Goal: Transaction & Acquisition: Obtain resource

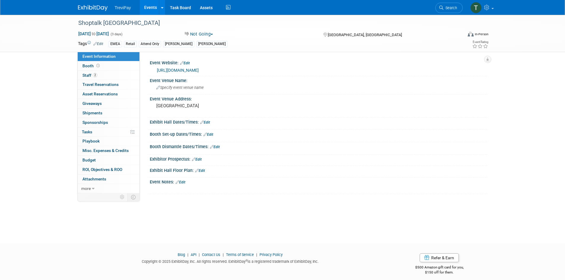
click at [150, 8] on link "Events" at bounding box center [151, 7] width 22 height 15
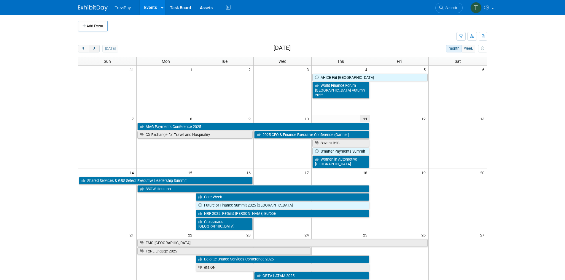
click at [98, 49] on button "next" at bounding box center [94, 49] width 11 height 8
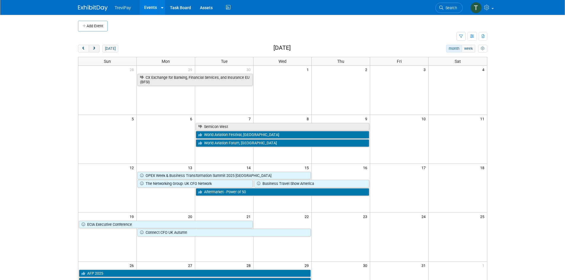
click at [98, 49] on button "next" at bounding box center [94, 49] width 11 height 8
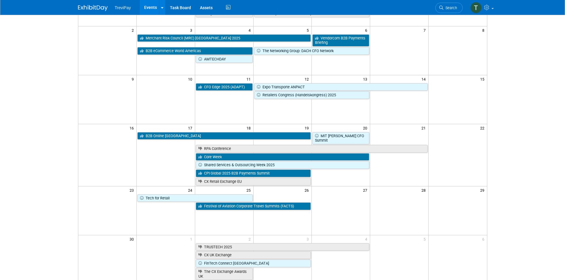
scroll to position [89, 0]
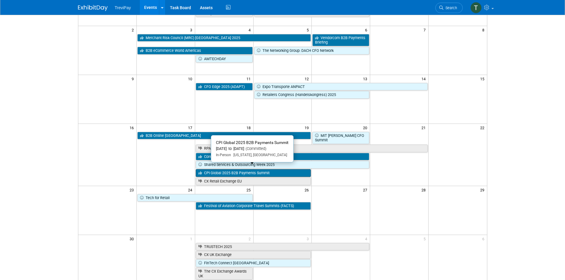
click at [265, 169] on link "CPI Global 2025 B2B Payments Summit" at bounding box center [253, 173] width 115 height 8
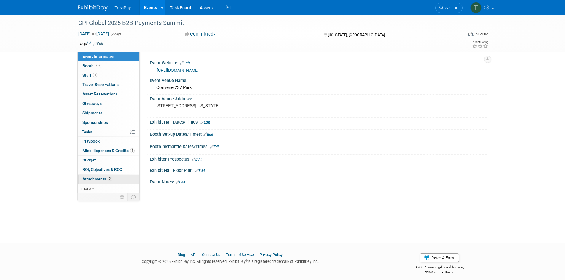
click at [90, 176] on link "2 Attachments 2" at bounding box center [109, 179] width 62 height 9
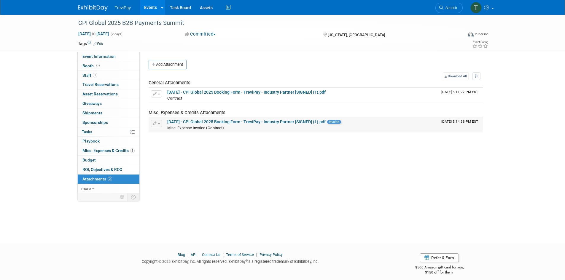
click at [231, 121] on link "2025-06-11 - CPI Global 2025 Booking Form - TreviPay - Industry Partner [SIGNED…" at bounding box center [246, 121] width 158 height 5
